Goal: Find specific page/section: Locate a particular part of the current website

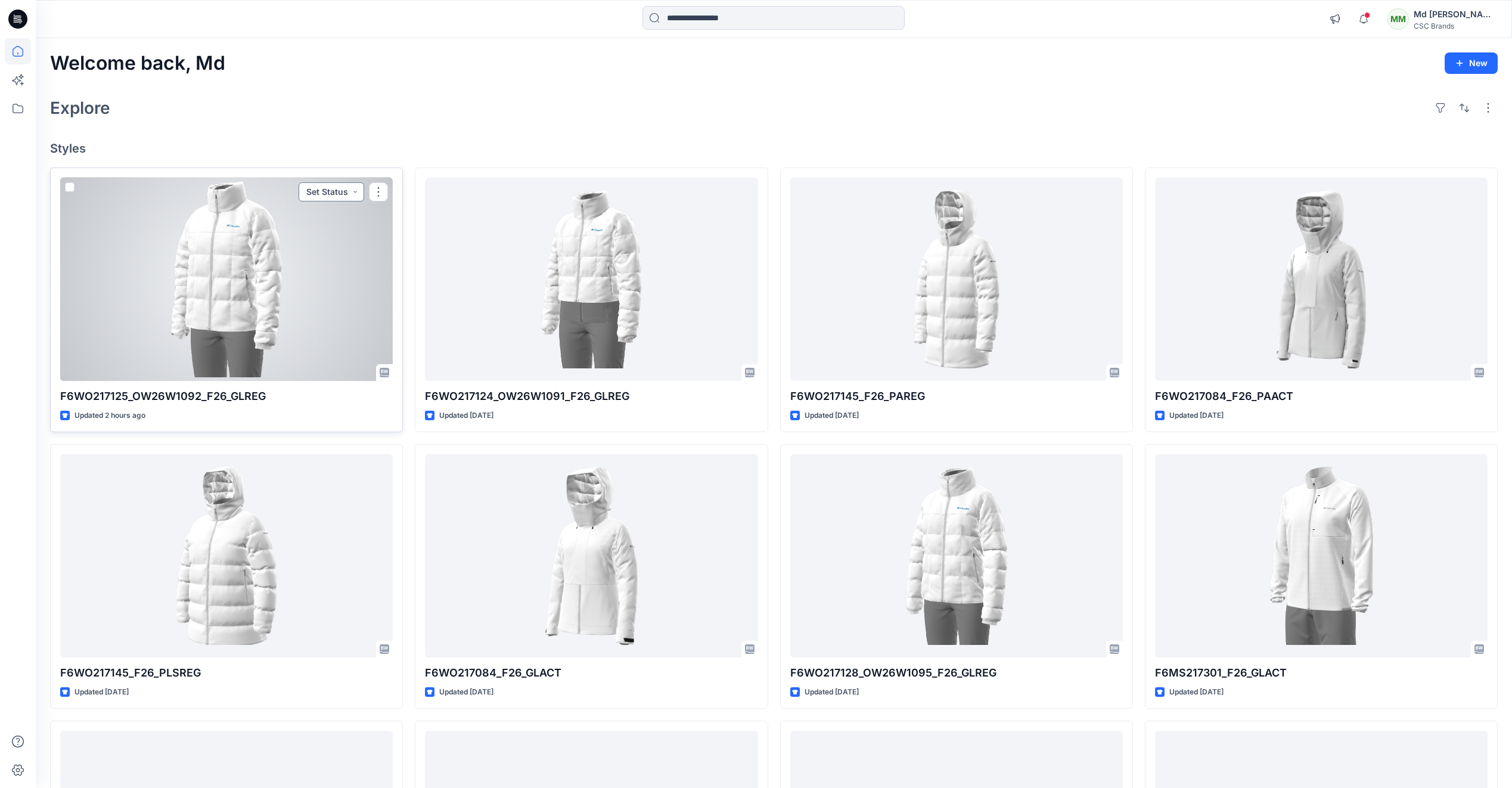
click at [354, 194] on button "Set Status" at bounding box center [332, 192] width 66 height 19
click at [311, 327] on p "F/A Virtual" at bounding box center [300, 326] width 40 height 15
click at [255, 321] on div at bounding box center [226, 279] width 332 height 203
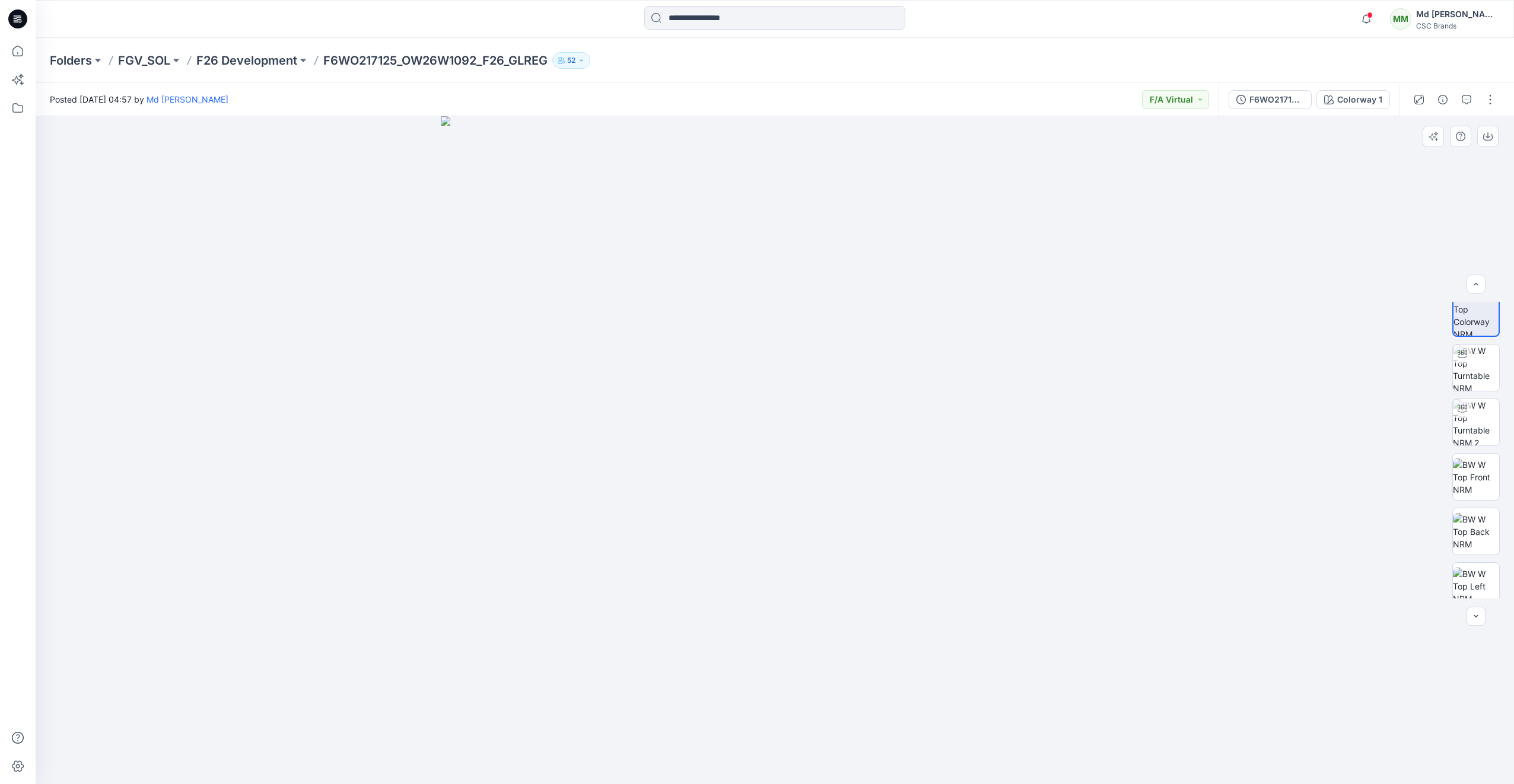
scroll to position [9, 0]
click at [1463, 379] on img at bounding box center [1475, 370] width 46 height 46
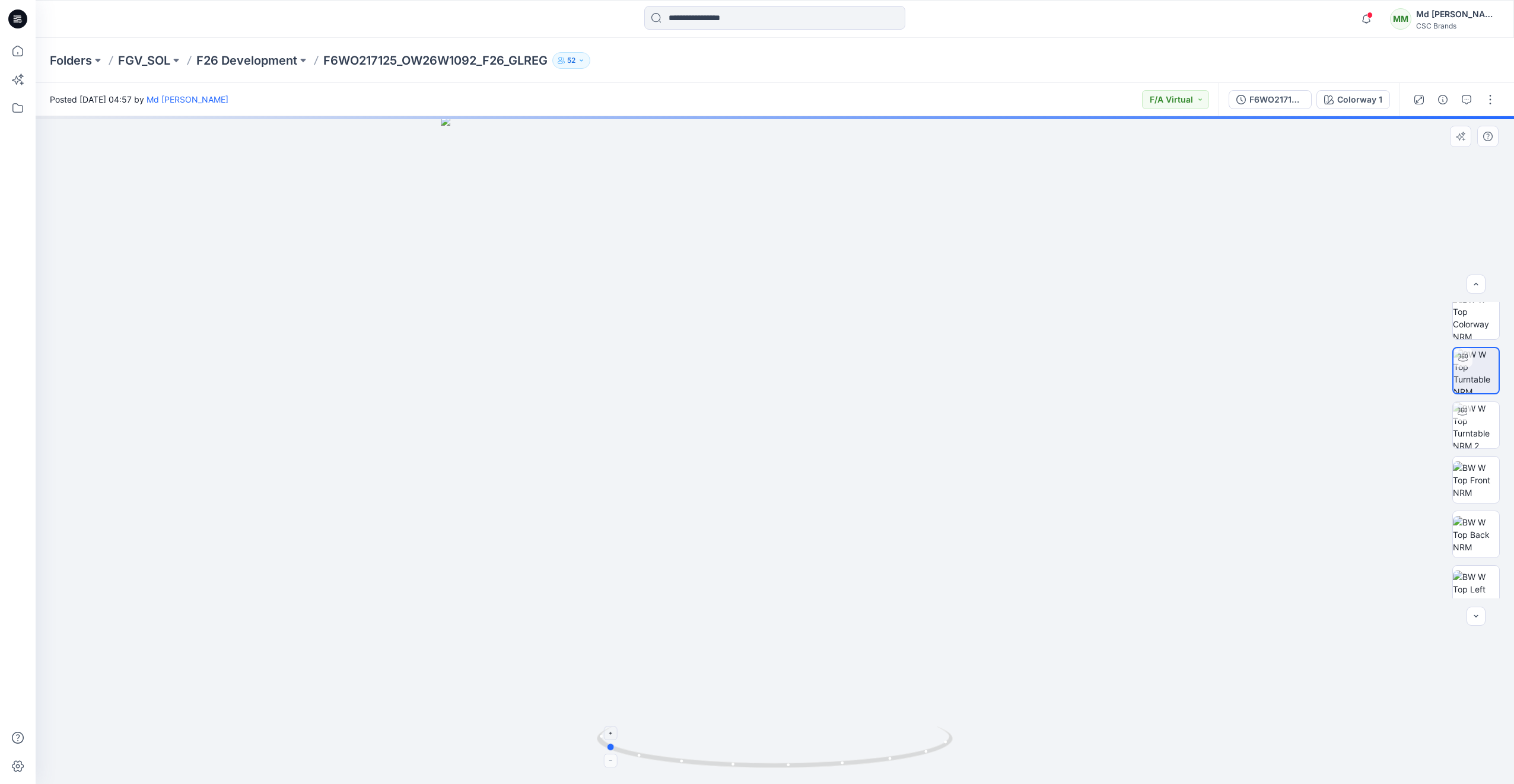
drag, startPoint x: 838, startPoint y: 760, endPoint x: 672, endPoint y: 745, distance: 166.7
click at [672, 745] on icon at bounding box center [776, 748] width 359 height 44
drag, startPoint x: 856, startPoint y: 765, endPoint x: 789, endPoint y: 759, distance: 67.3
click at [789, 759] on icon at bounding box center [776, 748] width 359 height 44
drag, startPoint x: 800, startPoint y: 767, endPoint x: 857, endPoint y: 761, distance: 57.3
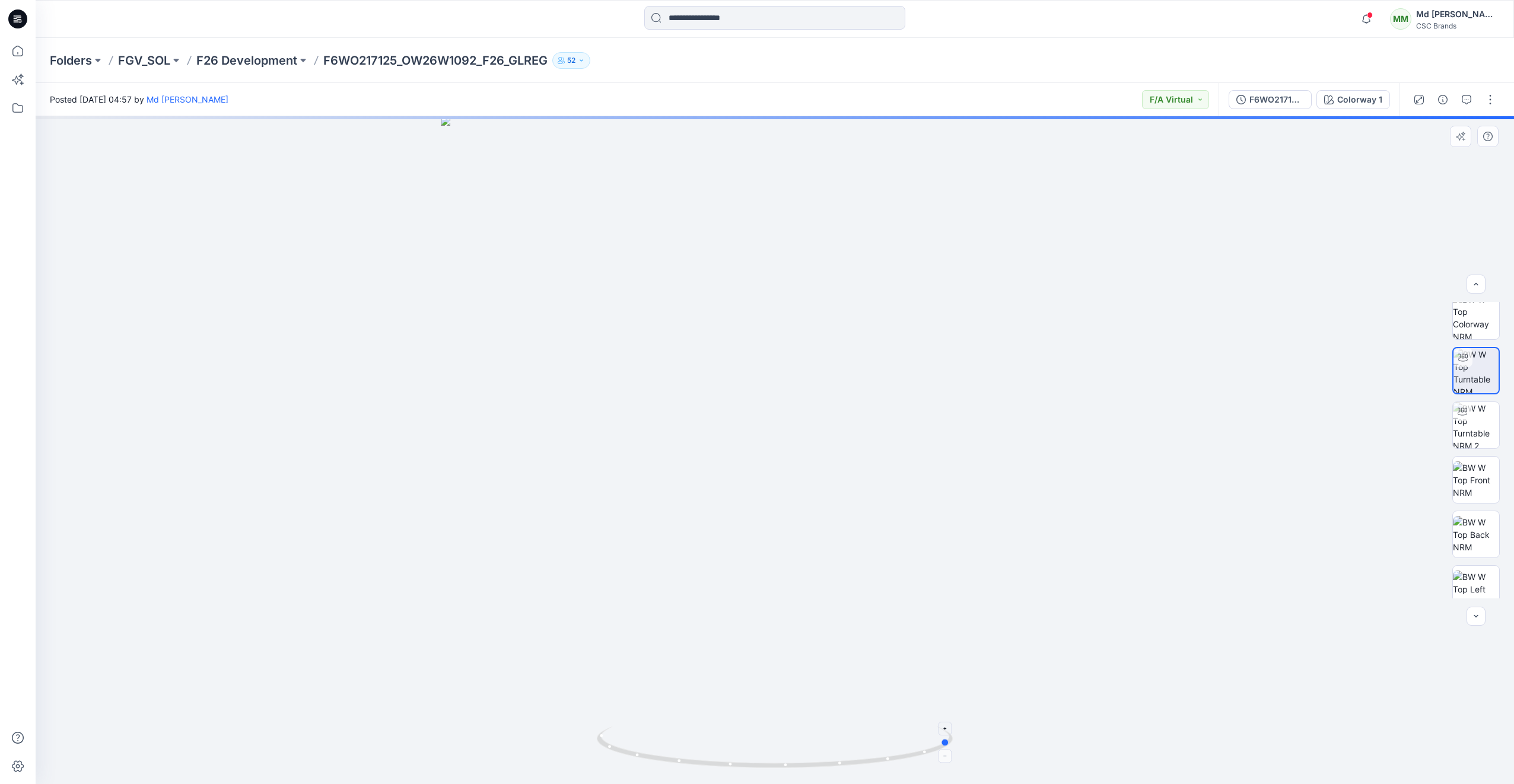
click at [857, 761] on icon at bounding box center [776, 748] width 359 height 44
drag, startPoint x: 827, startPoint y: 766, endPoint x: 863, endPoint y: 762, distance: 36.2
click at [863, 762] on icon at bounding box center [776, 748] width 359 height 44
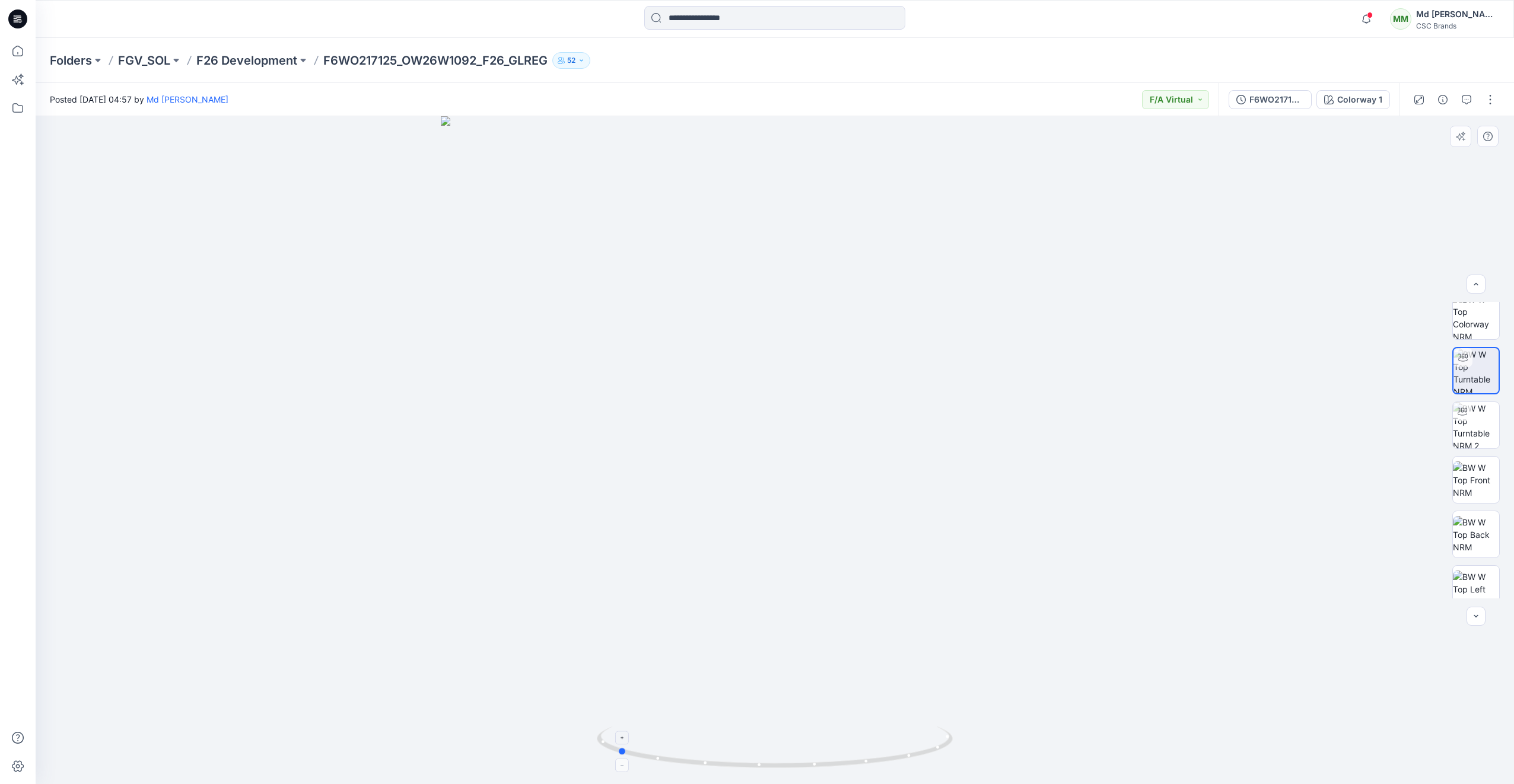
drag, startPoint x: 865, startPoint y: 765, endPoint x: 849, endPoint y: 758, distance: 17.5
click at [849, 758] on icon at bounding box center [776, 748] width 359 height 44
drag, startPoint x: 858, startPoint y: 765, endPoint x: 708, endPoint y: 760, distance: 150.1
click at [708, 760] on icon at bounding box center [776, 748] width 359 height 44
drag, startPoint x: 16, startPoint y: 20, endPoint x: 24, endPoint y: 44, distance: 25.3
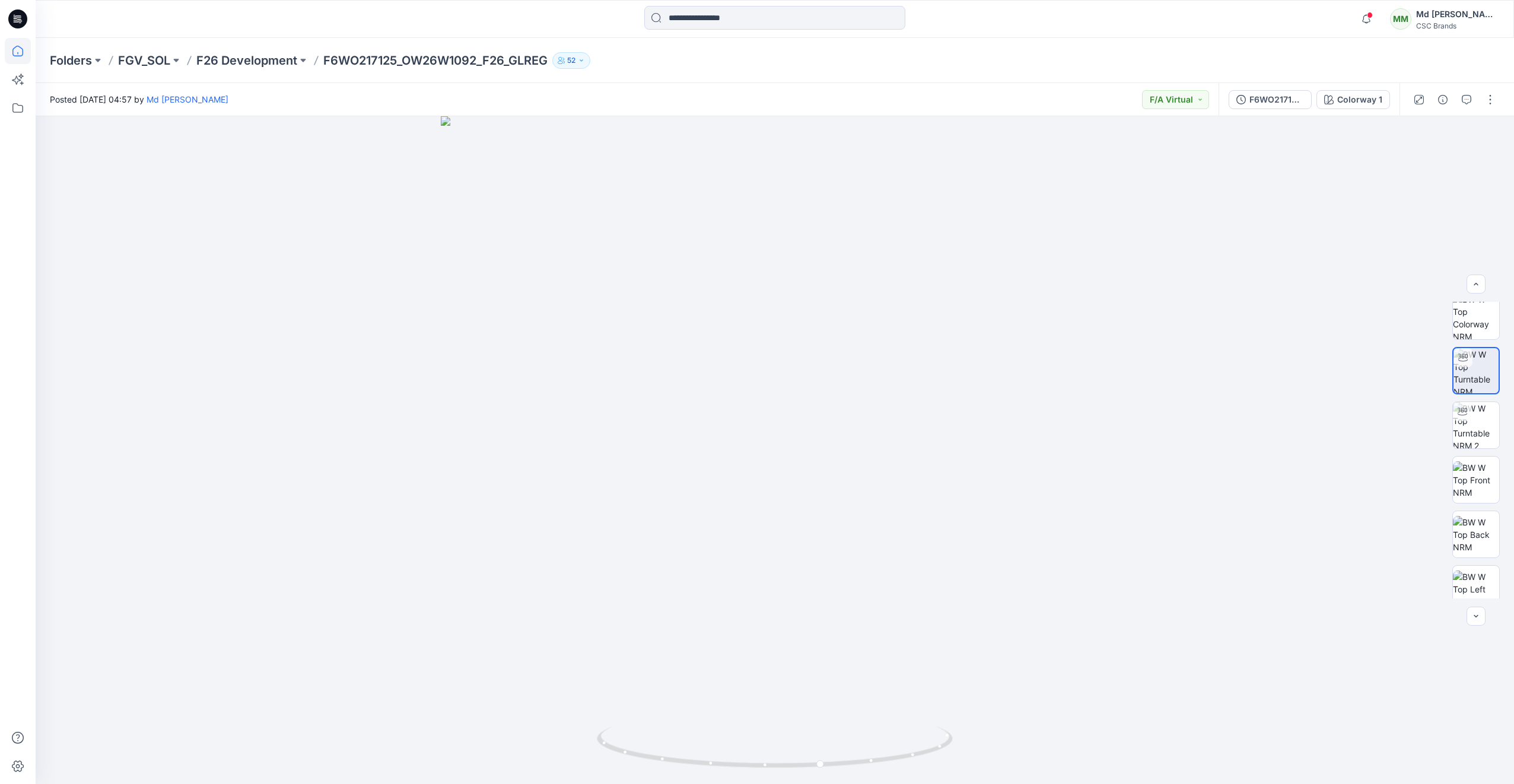
click at [16, 20] on icon at bounding box center [15, 19] width 4 height 1
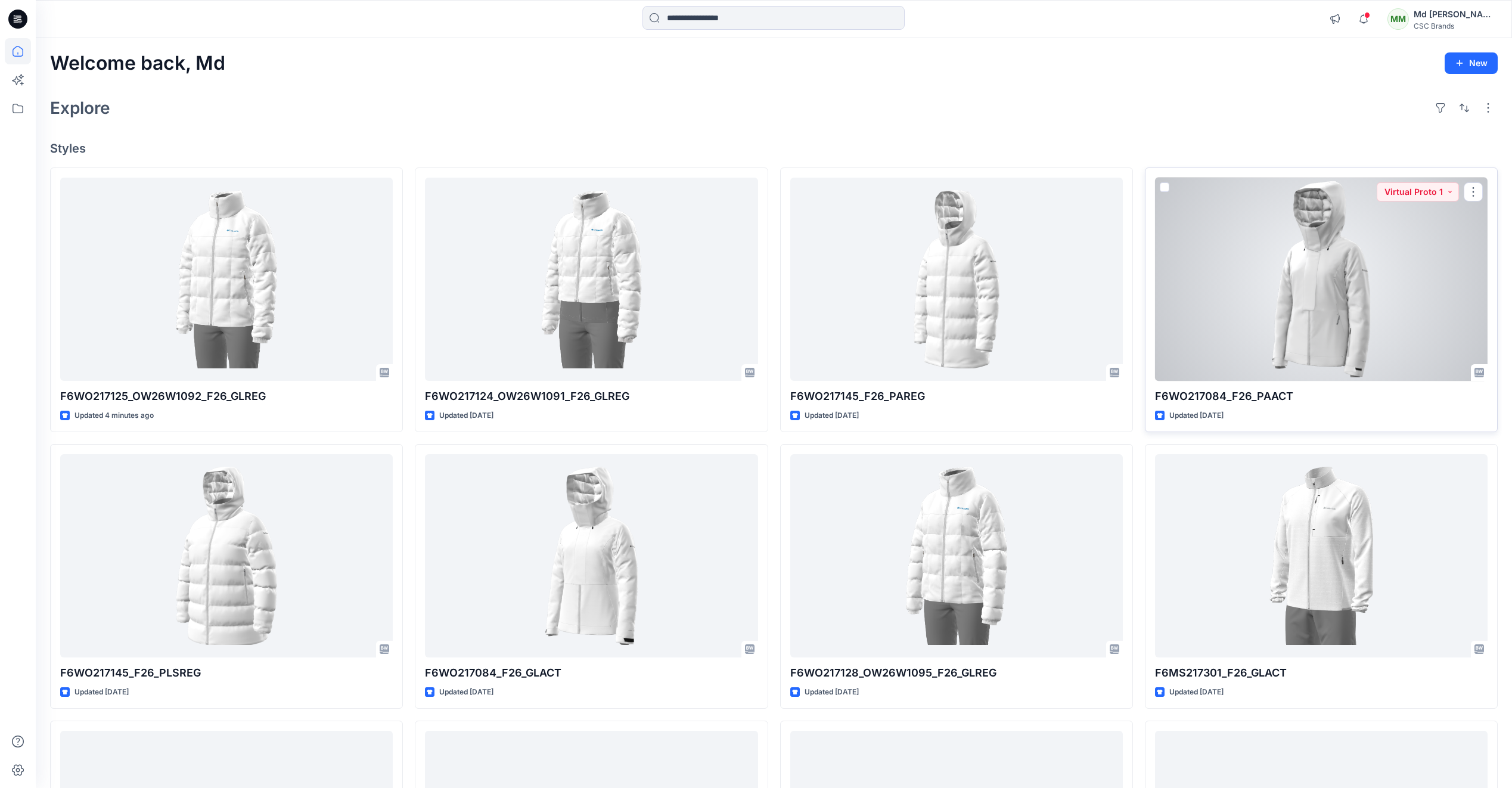
click at [1329, 350] on div at bounding box center [1321, 279] width 332 height 203
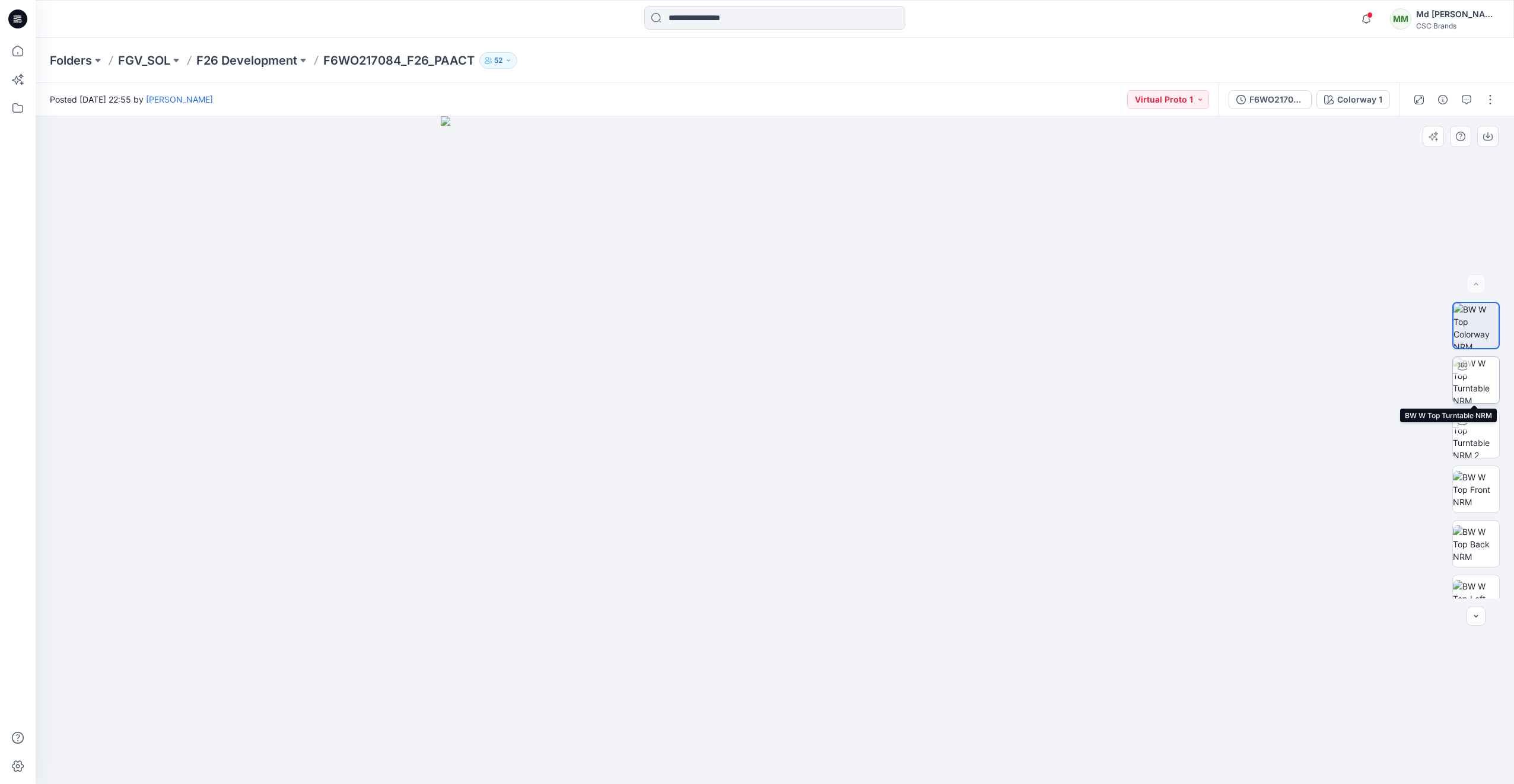
click at [1491, 387] on img at bounding box center [1475, 379] width 46 height 46
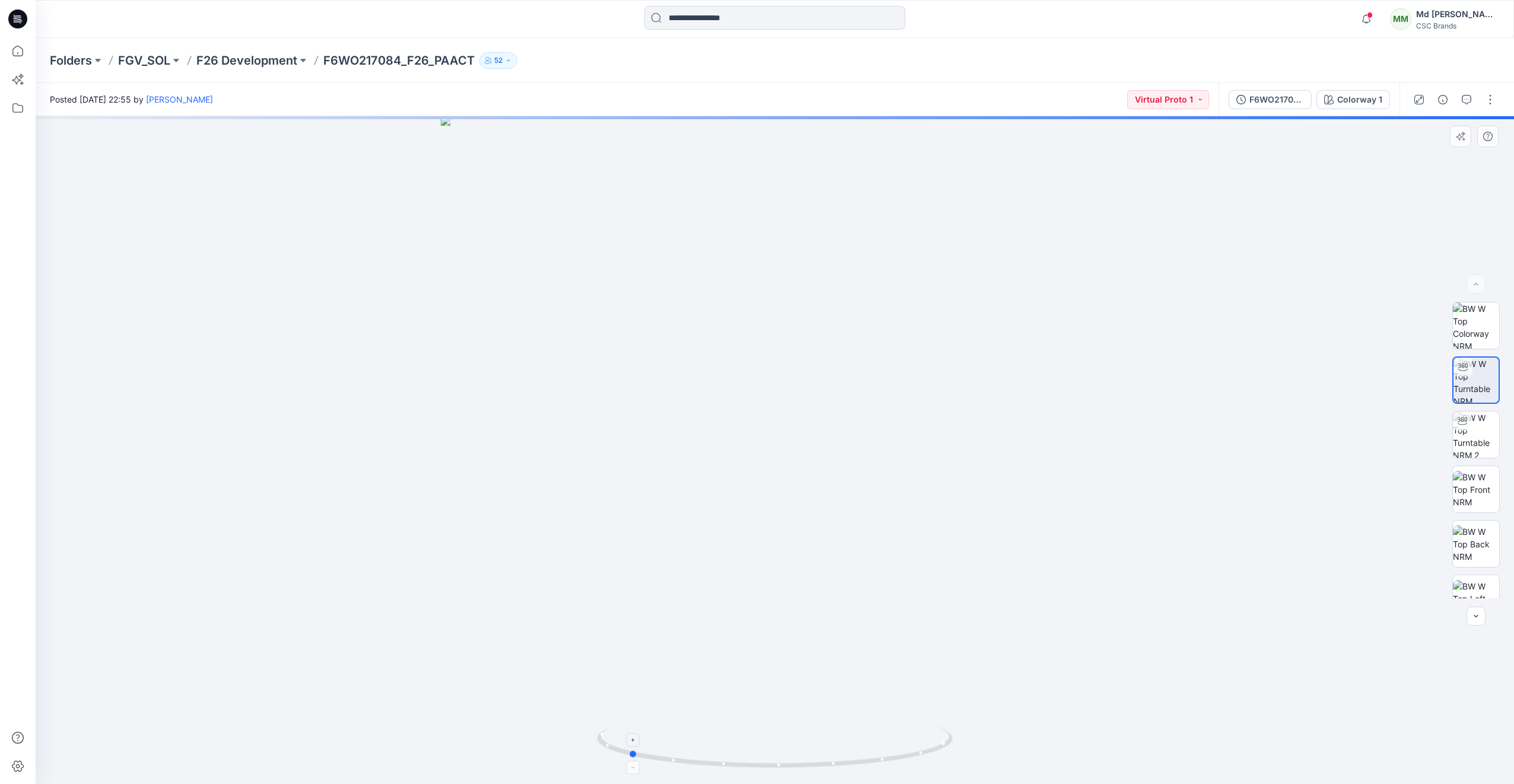
drag, startPoint x: 937, startPoint y: 752, endPoint x: 791, endPoint y: 752, distance: 146.0
click at [791, 752] on icon at bounding box center [776, 748] width 359 height 44
click at [1483, 416] on img at bounding box center [1475, 411] width 46 height 38
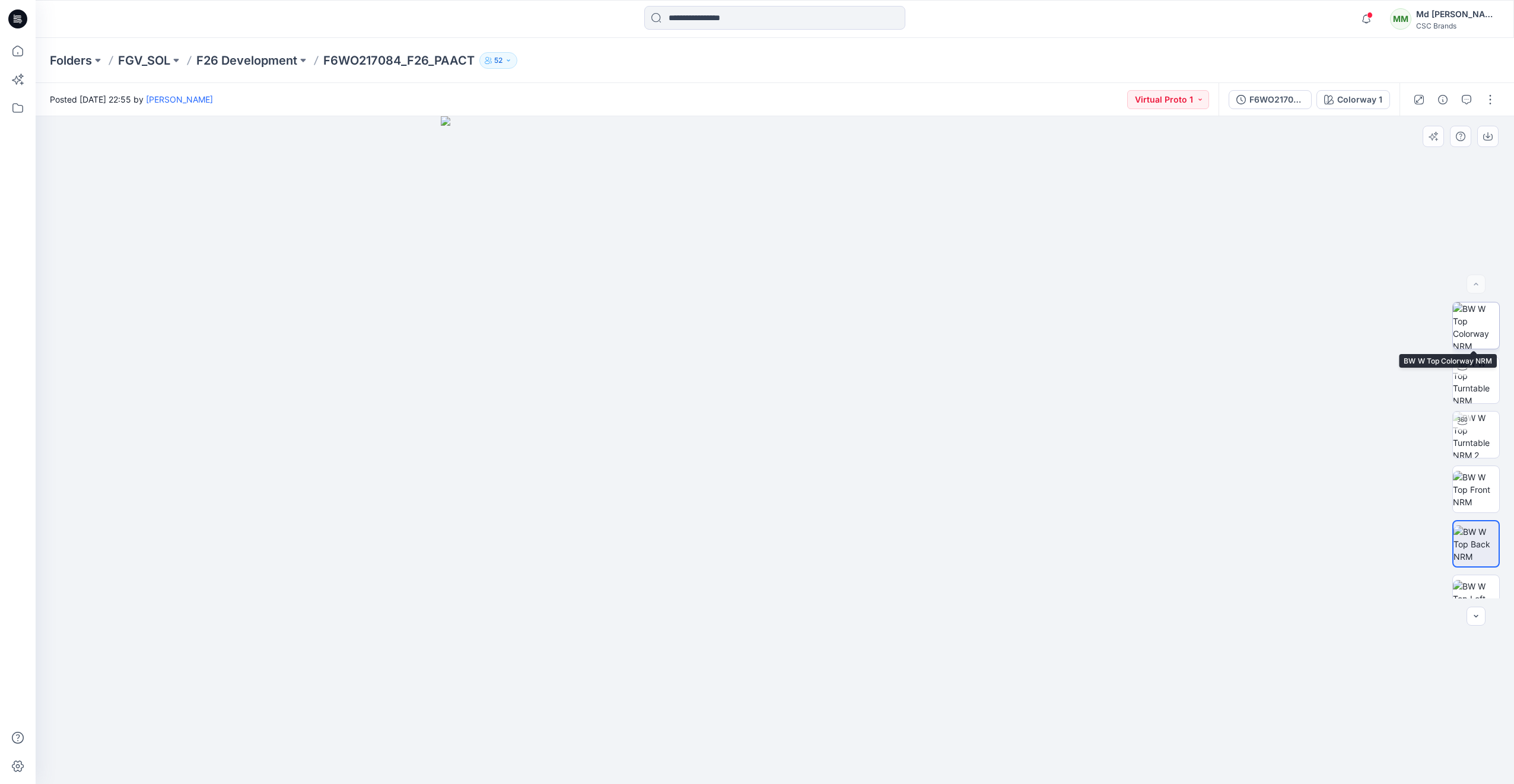
click at [1463, 337] on img at bounding box center [1475, 325] width 46 height 46
click at [18, 15] on icon at bounding box center [18, 18] width 19 height 19
